Goal: Task Accomplishment & Management: Use online tool/utility

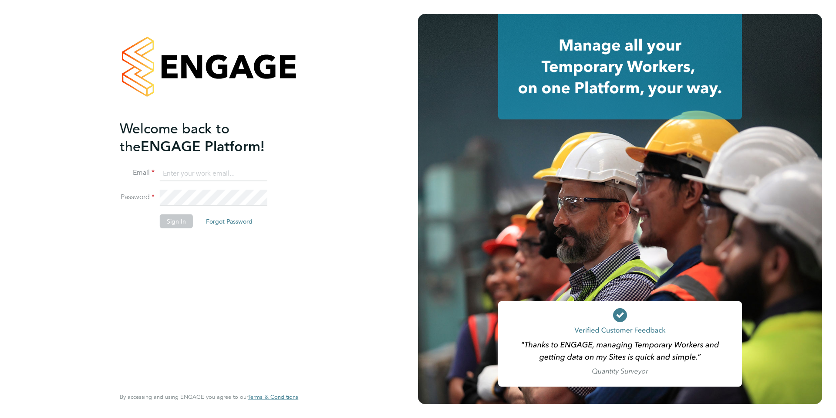
type input "[EMAIL_ADDRESS][DOMAIN_NAME]"
drag, startPoint x: 174, startPoint y: 221, endPoint x: 201, endPoint y: 233, distance: 30.0
click at [174, 221] on button "Sign In" at bounding box center [176, 221] width 33 height 14
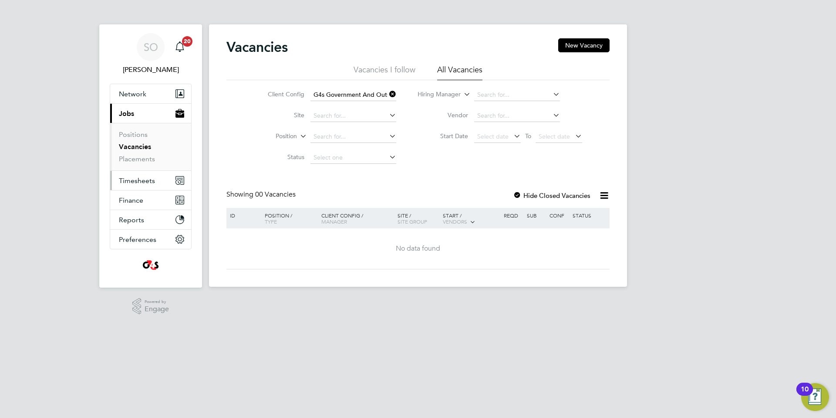
click at [143, 180] on span "Timesheets" at bounding box center [137, 180] width 36 height 8
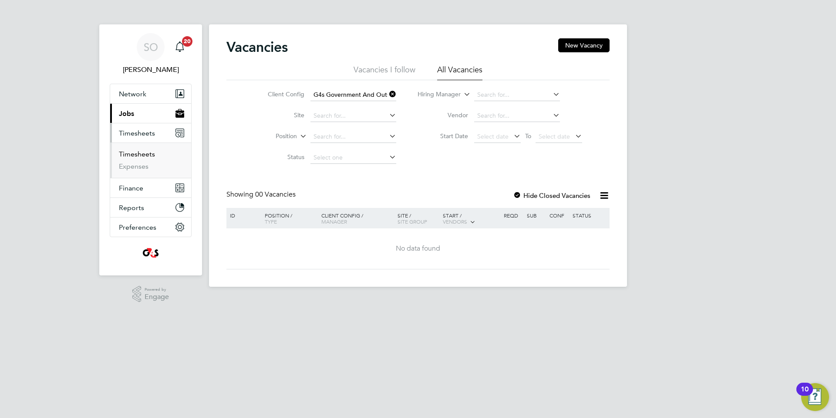
click at [135, 152] on link "Timesheets" at bounding box center [137, 154] width 36 height 8
